Goal: Information Seeking & Learning: Understand process/instructions

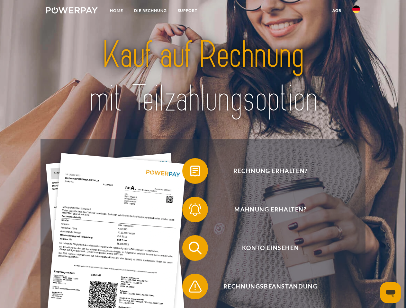
click at [72, 11] on img at bounding box center [72, 10] width 52 height 6
click at [356, 11] on img at bounding box center [356, 9] width 8 height 8
click at [336, 11] on link "agb" at bounding box center [337, 11] width 20 height 12
click at [190, 172] on span at bounding box center [185, 171] width 32 height 32
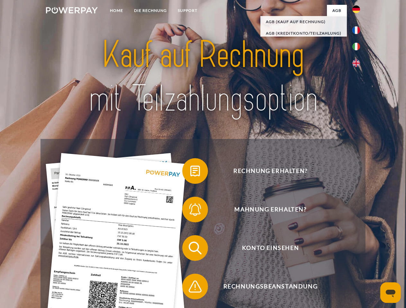
click at [190, 211] on span at bounding box center [185, 210] width 32 height 32
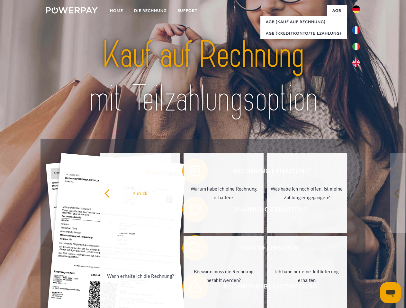
click at [190, 249] on link "Bis wann muss die Rechnung bezahlt werden?" at bounding box center [223, 276] width 80 height 80
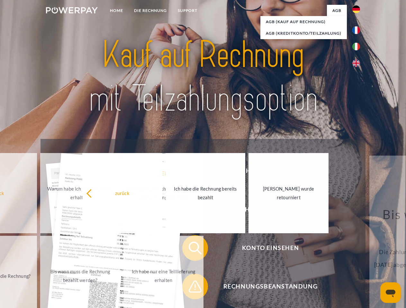
click at [190, 288] on span at bounding box center [185, 287] width 32 height 32
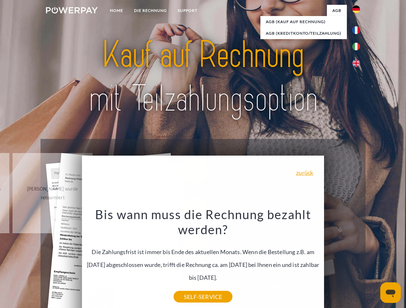
click at [390, 293] on icon "Messaging-Fenster öffnen" at bounding box center [390, 294] width 10 height 8
